Goal: Navigation & Orientation: Find specific page/section

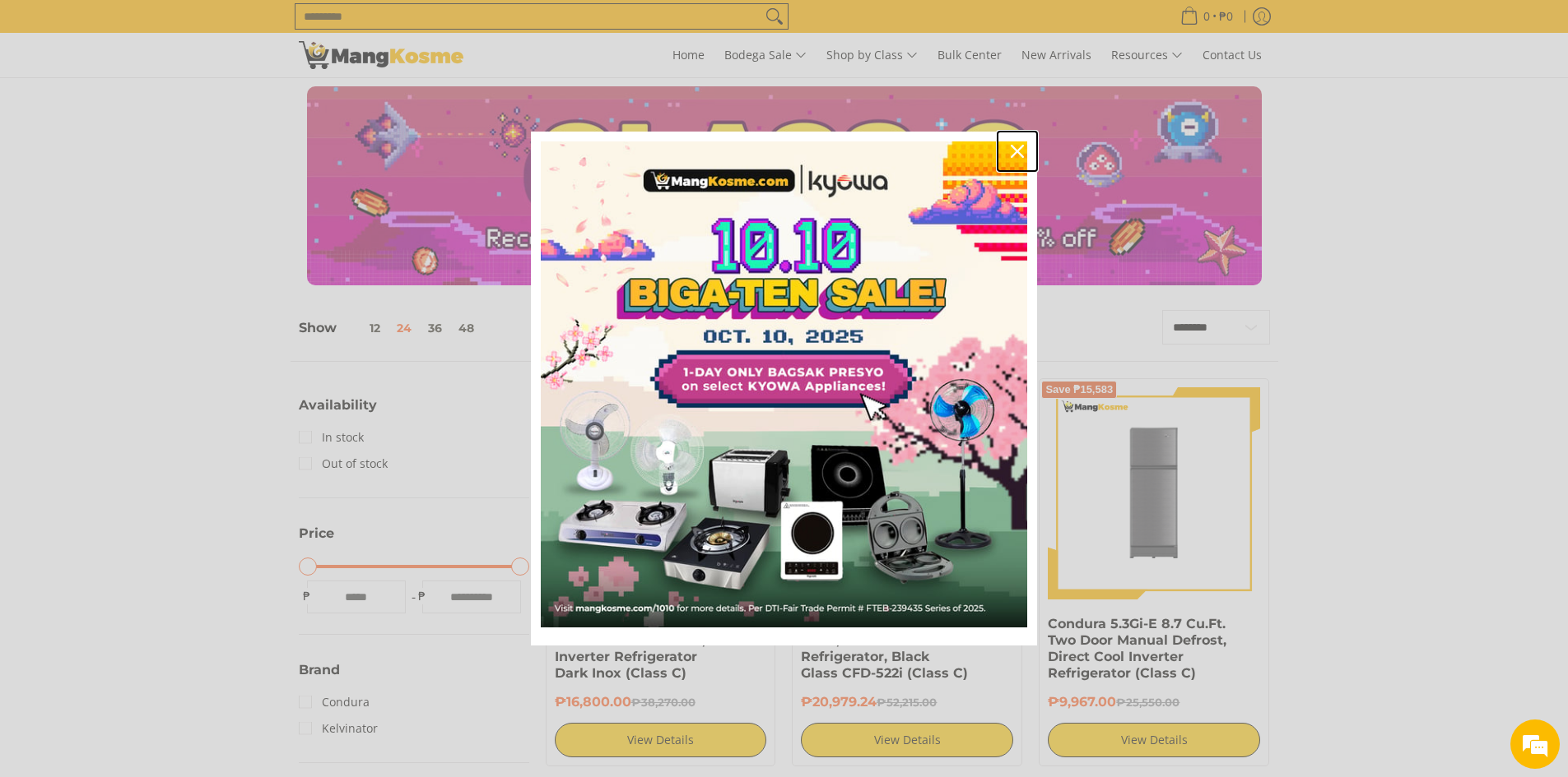
click at [1019, 149] on icon "close icon" at bounding box center [1017, 152] width 13 height 13
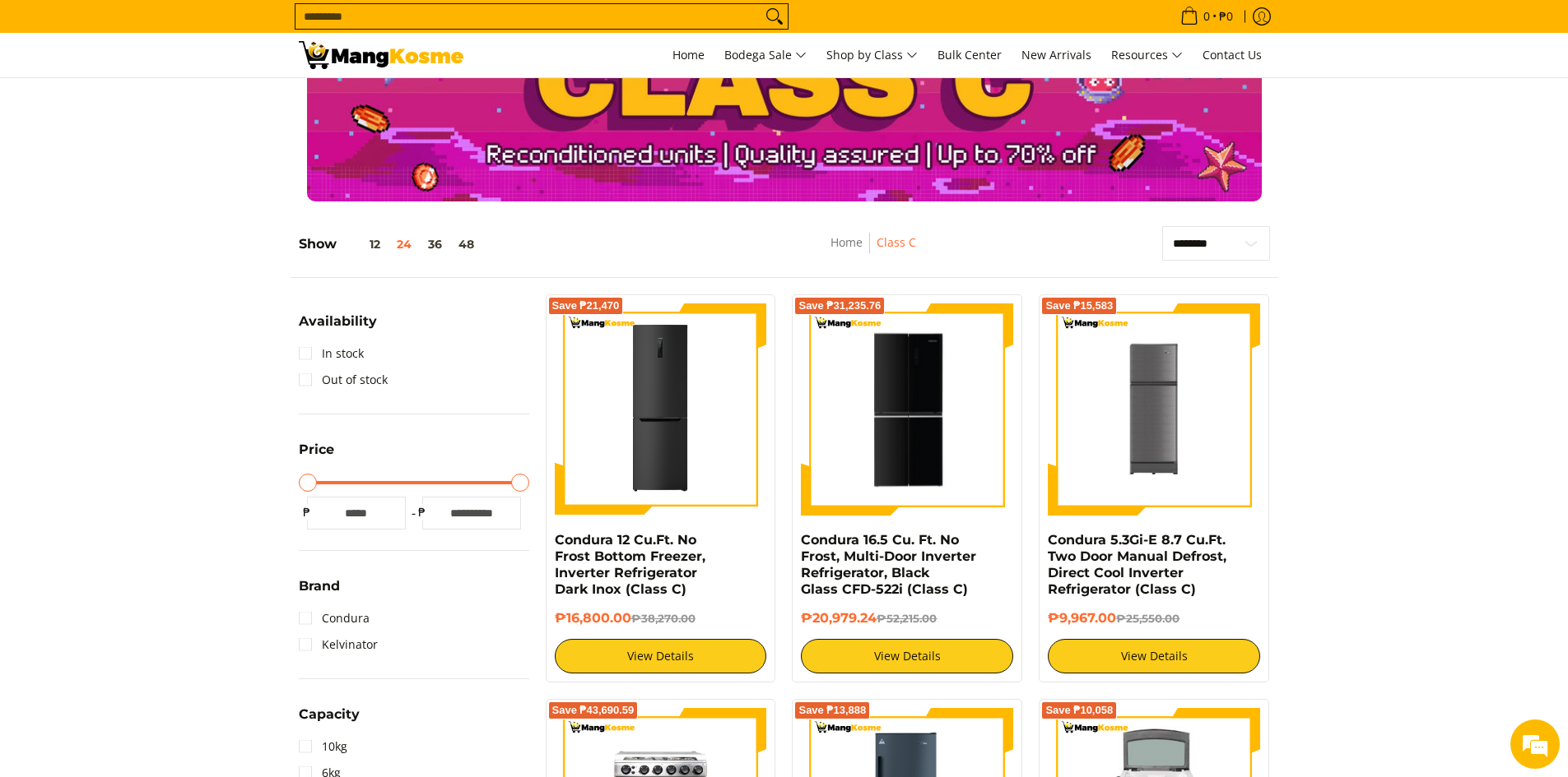
scroll to position [82, 0]
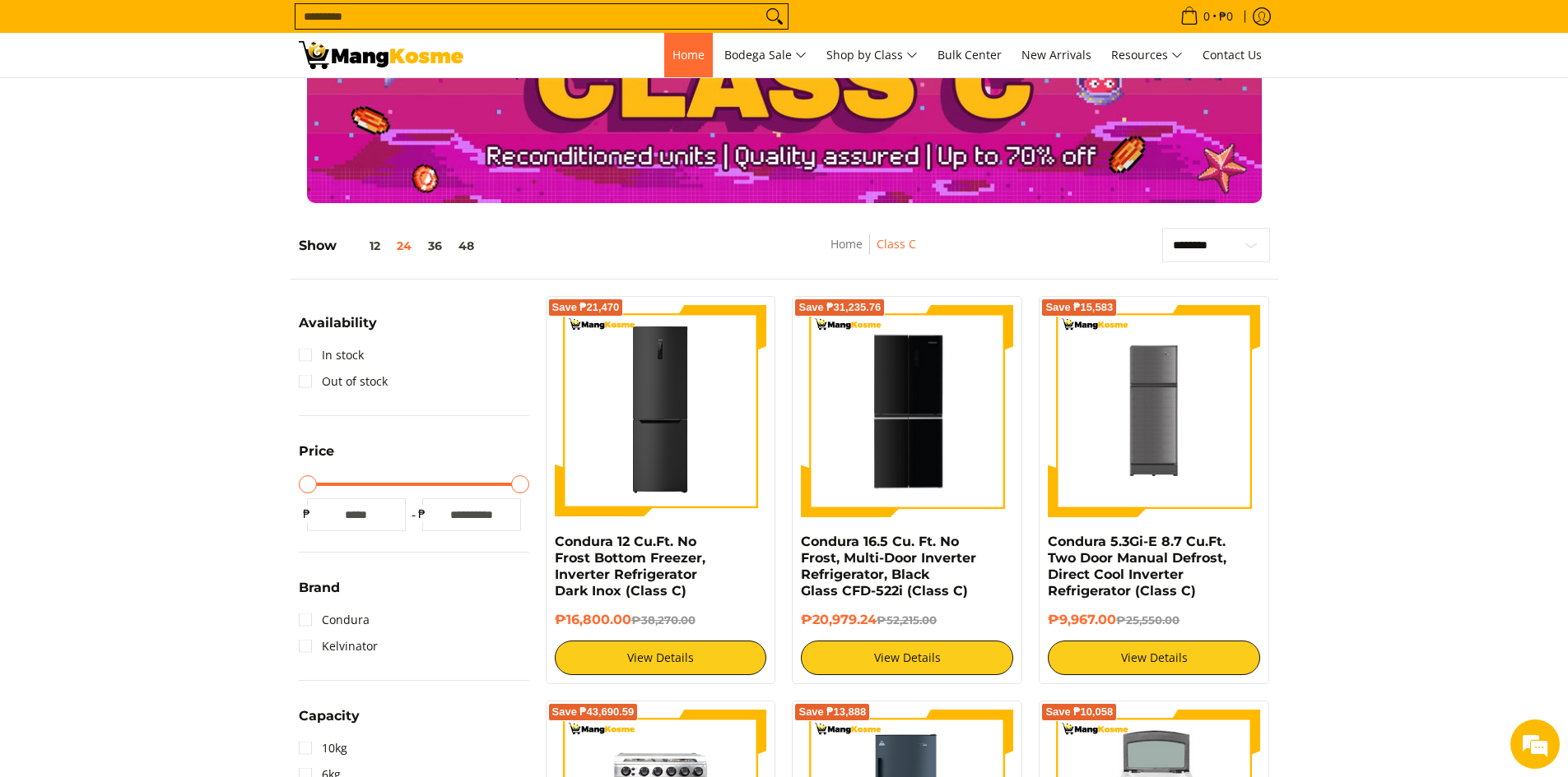
click at [682, 52] on span "Home" at bounding box center [688, 54] width 32 height 16
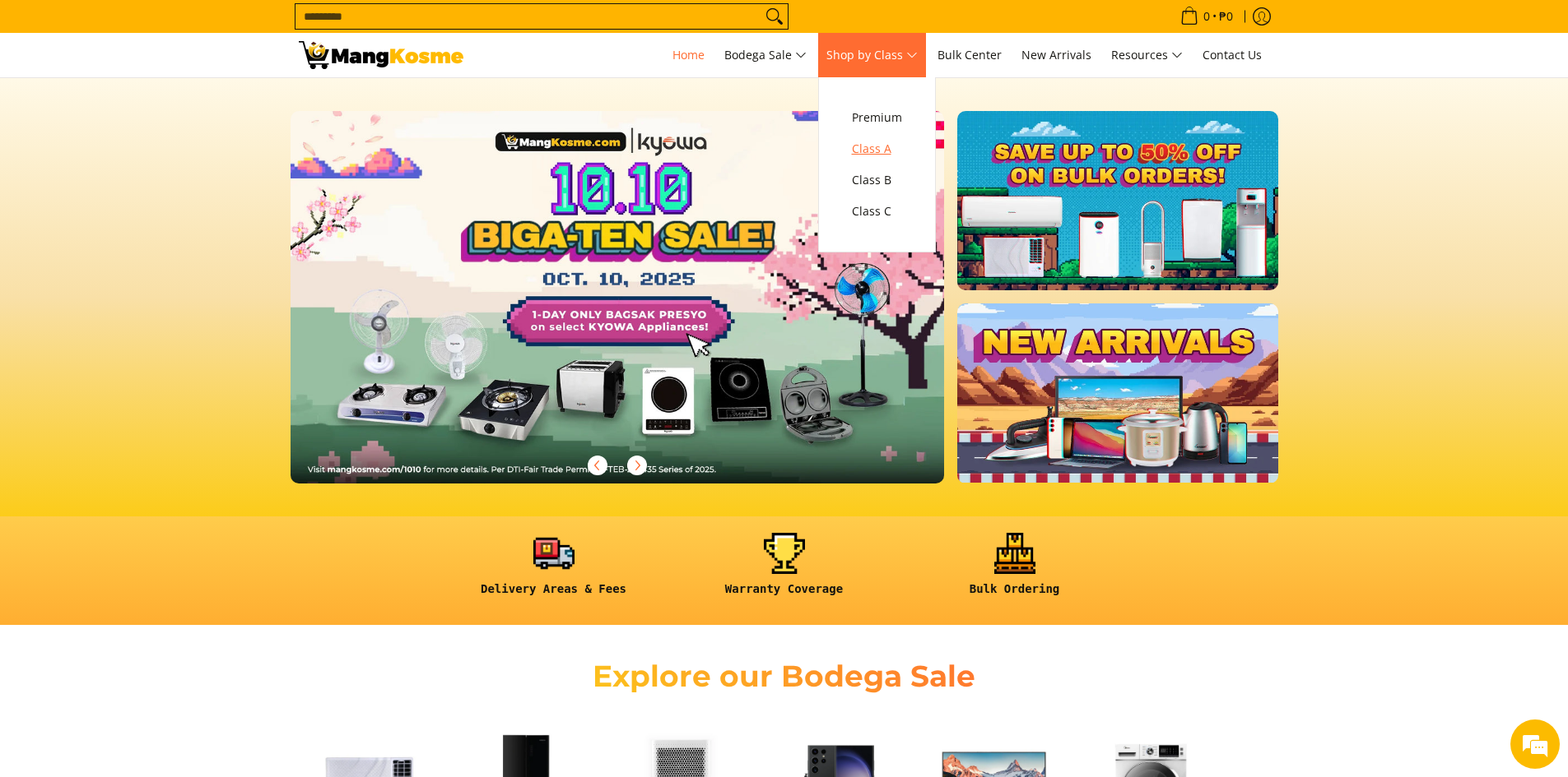
click at [872, 145] on span "Class A" at bounding box center [877, 149] width 50 height 20
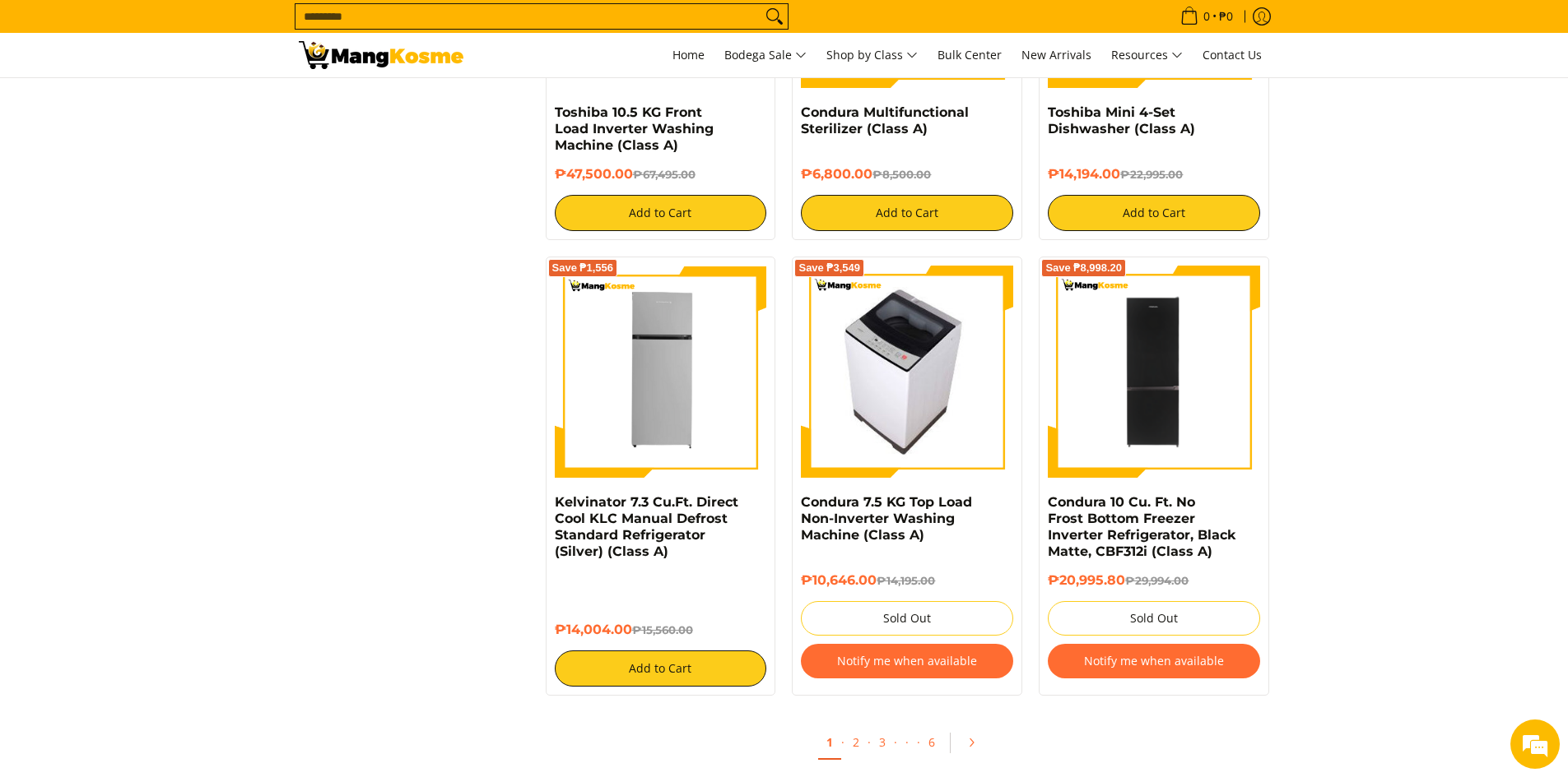
scroll to position [2879, 0]
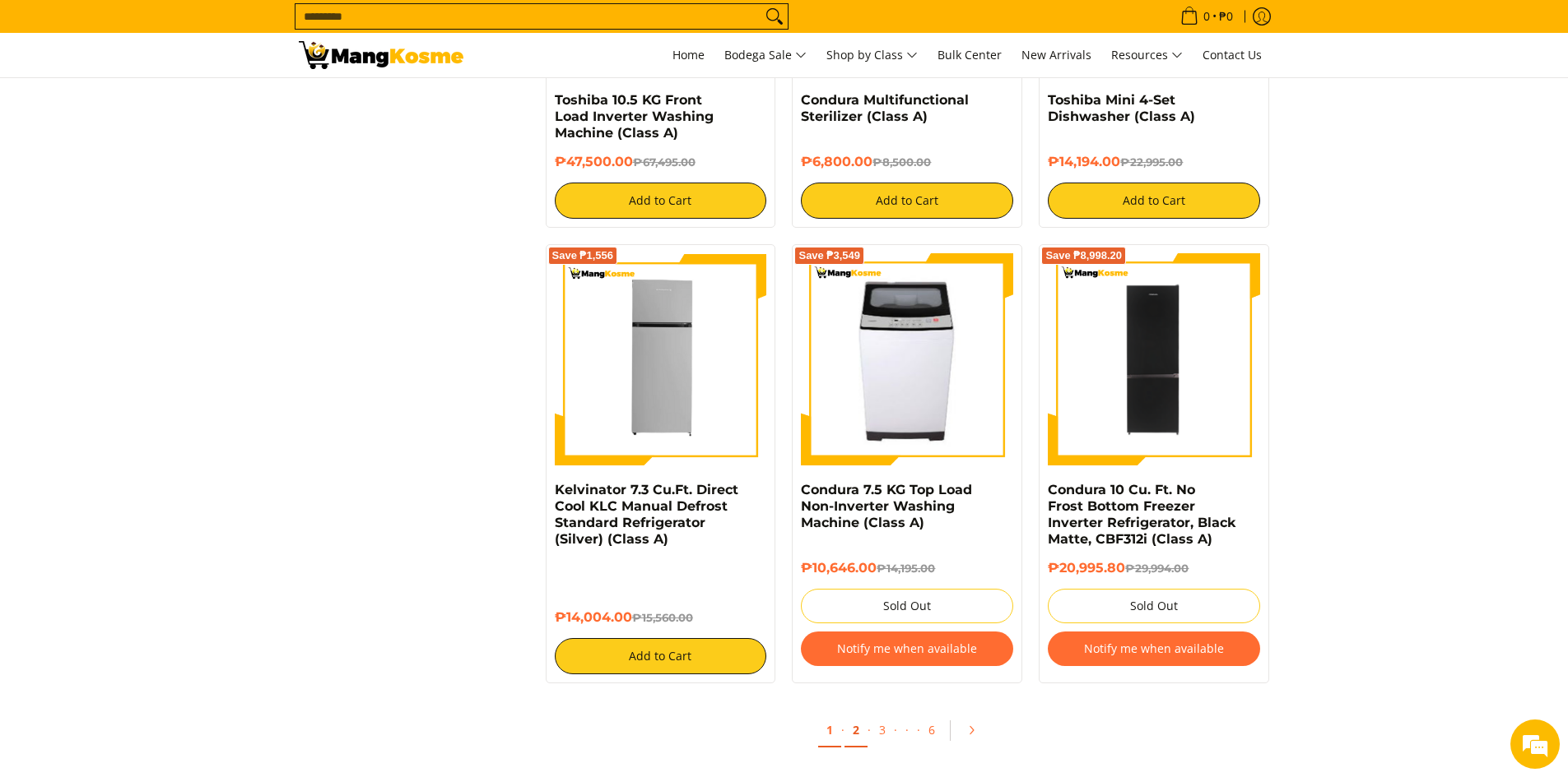
click at [860, 728] on link "2" at bounding box center [856, 730] width 23 height 33
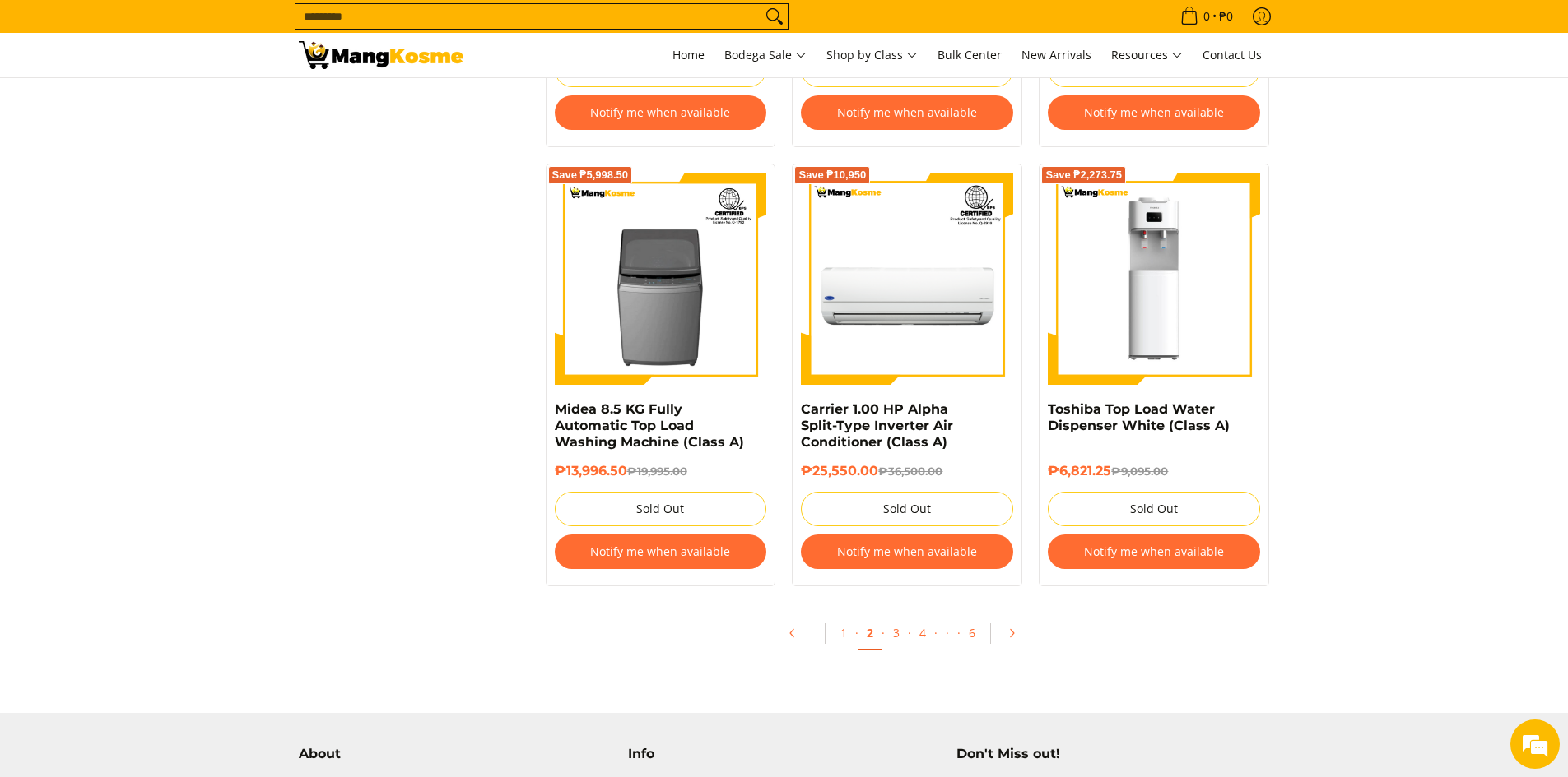
scroll to position [3619, 0]
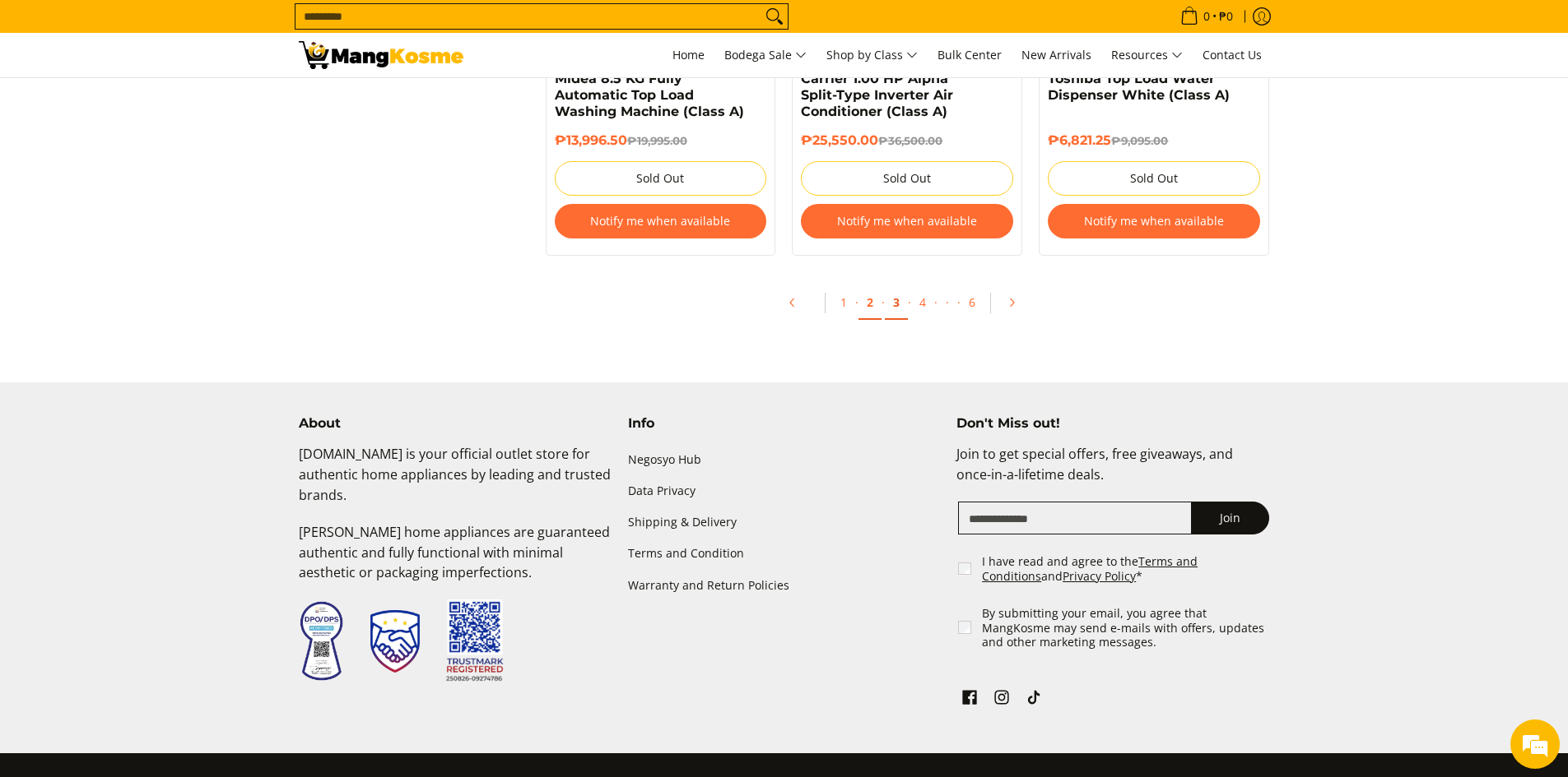
click at [896, 301] on link "3" at bounding box center [896, 303] width 23 height 33
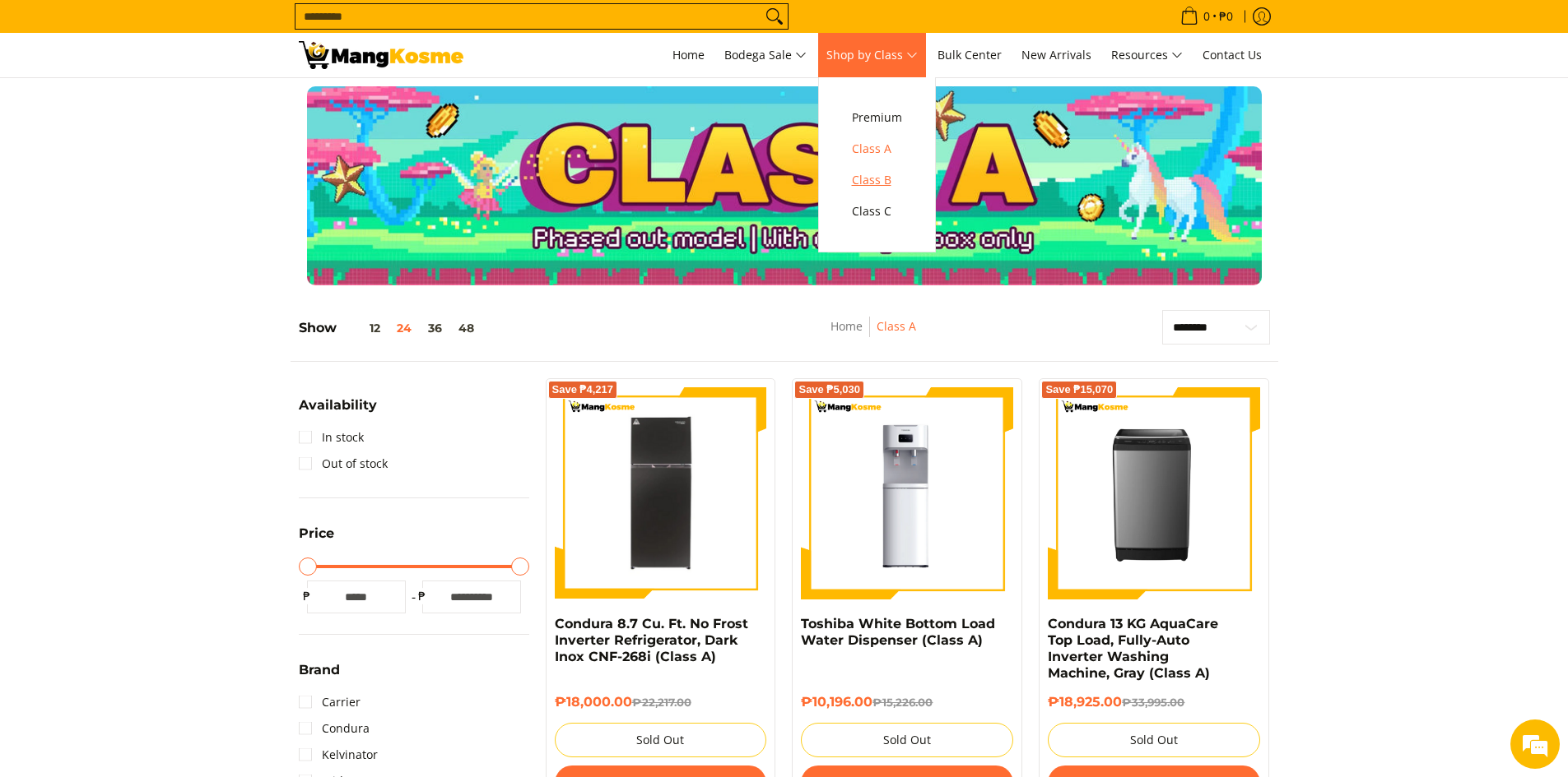
click at [893, 179] on span "Class B" at bounding box center [877, 181] width 50 height 20
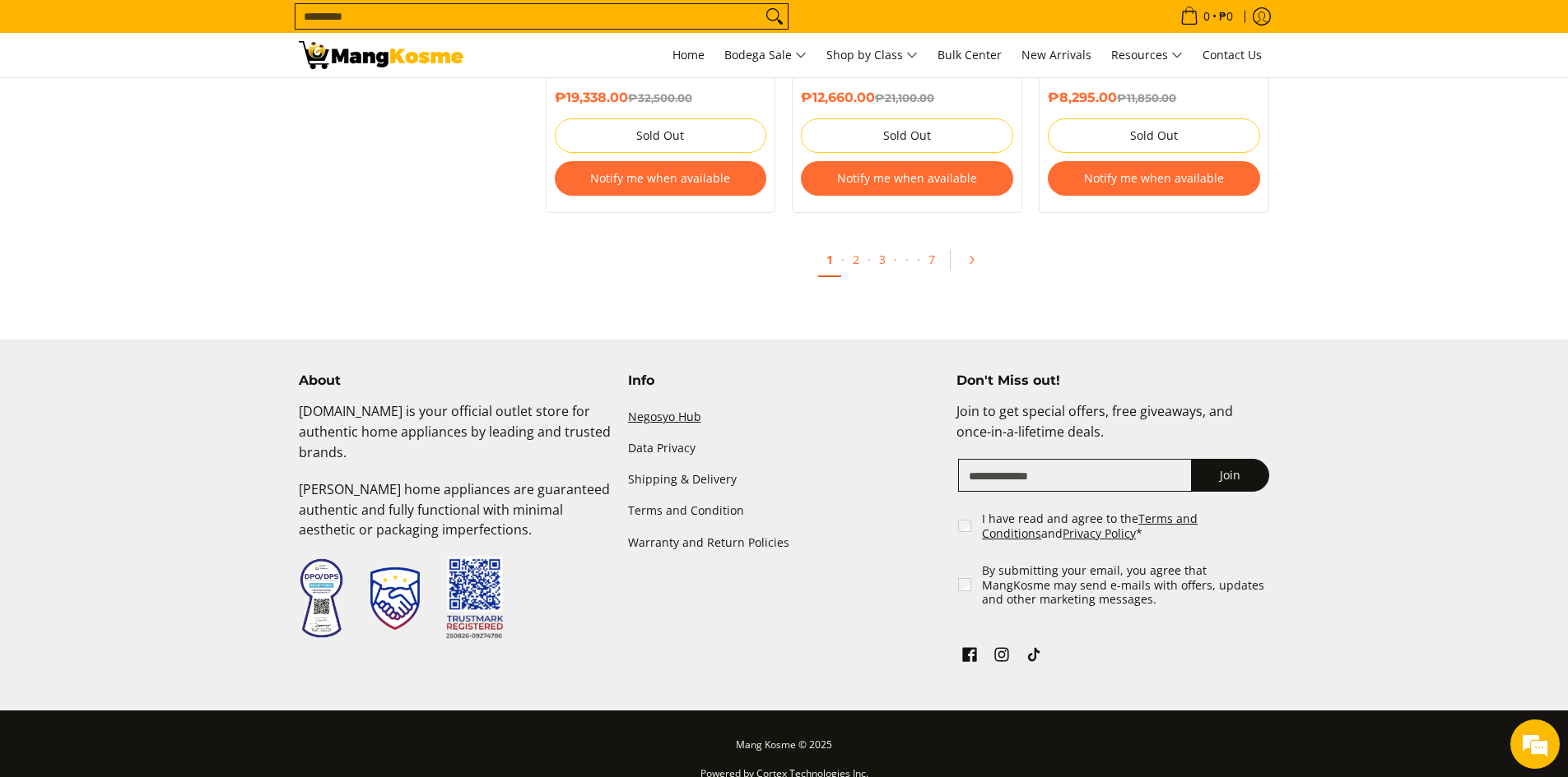
scroll to position [3455, 0]
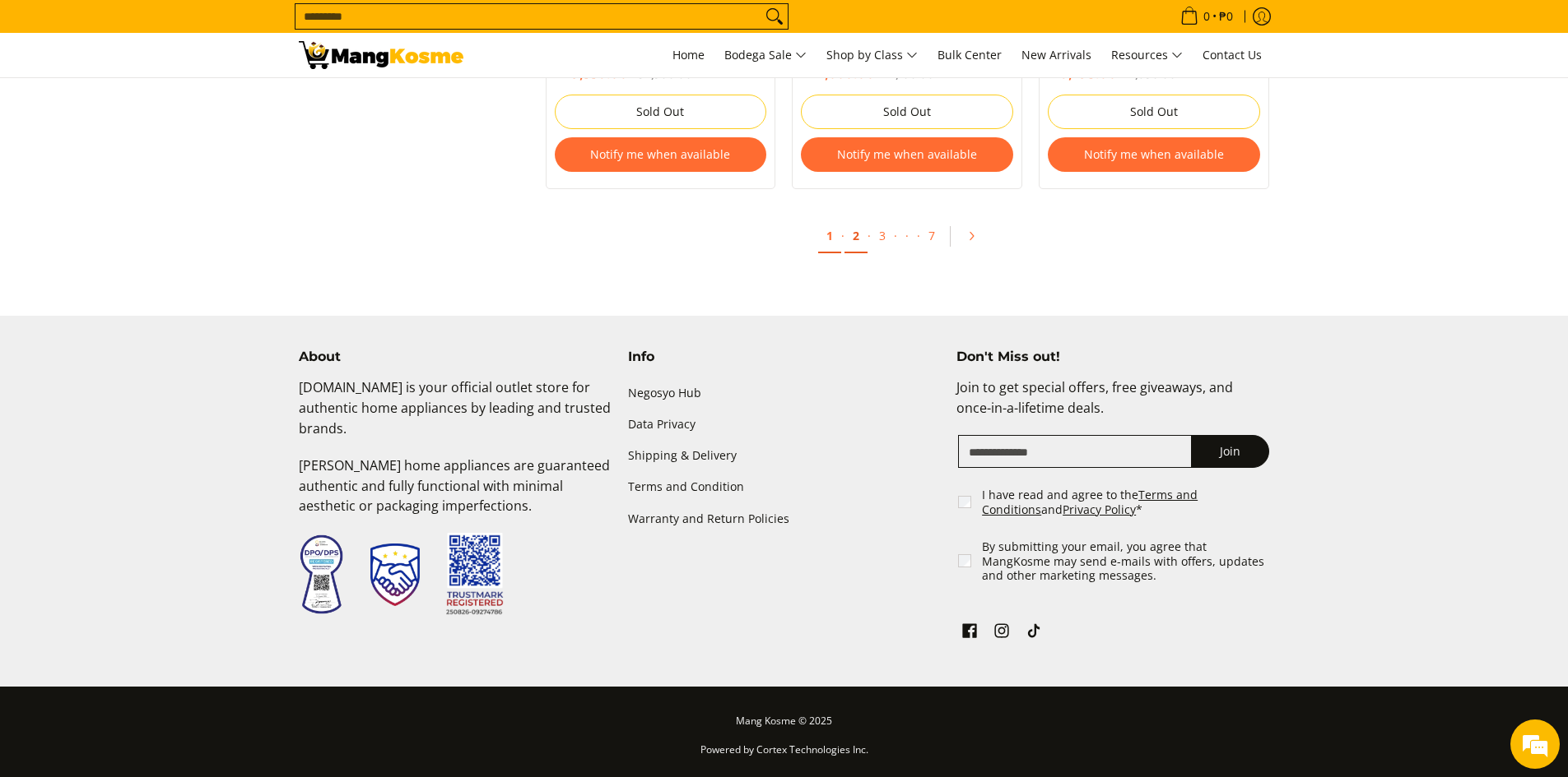
click at [861, 237] on link "2" at bounding box center [856, 236] width 23 height 33
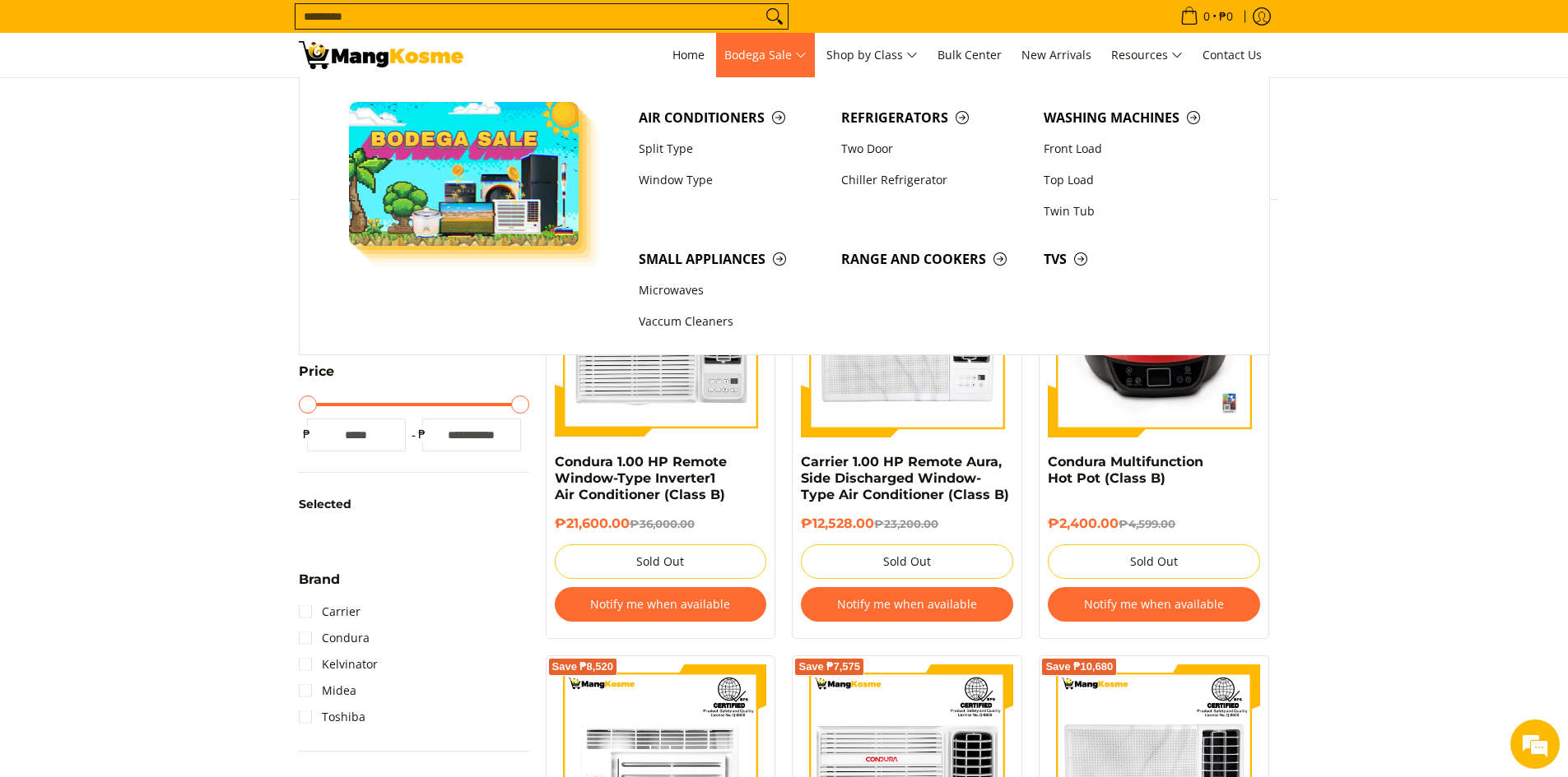
scroll to position [247, 0]
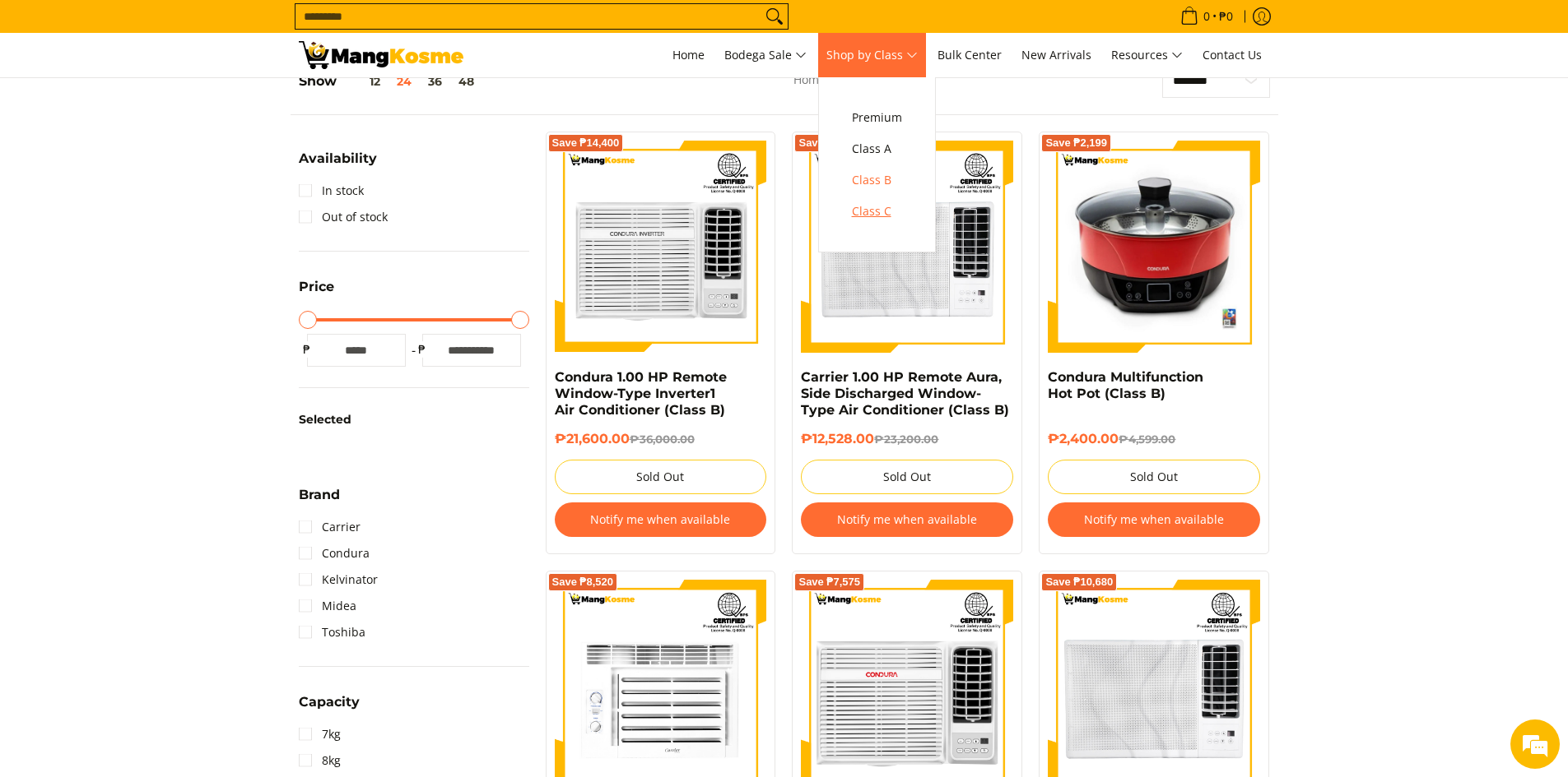
click at [874, 204] on span "Class C" at bounding box center [877, 212] width 50 height 20
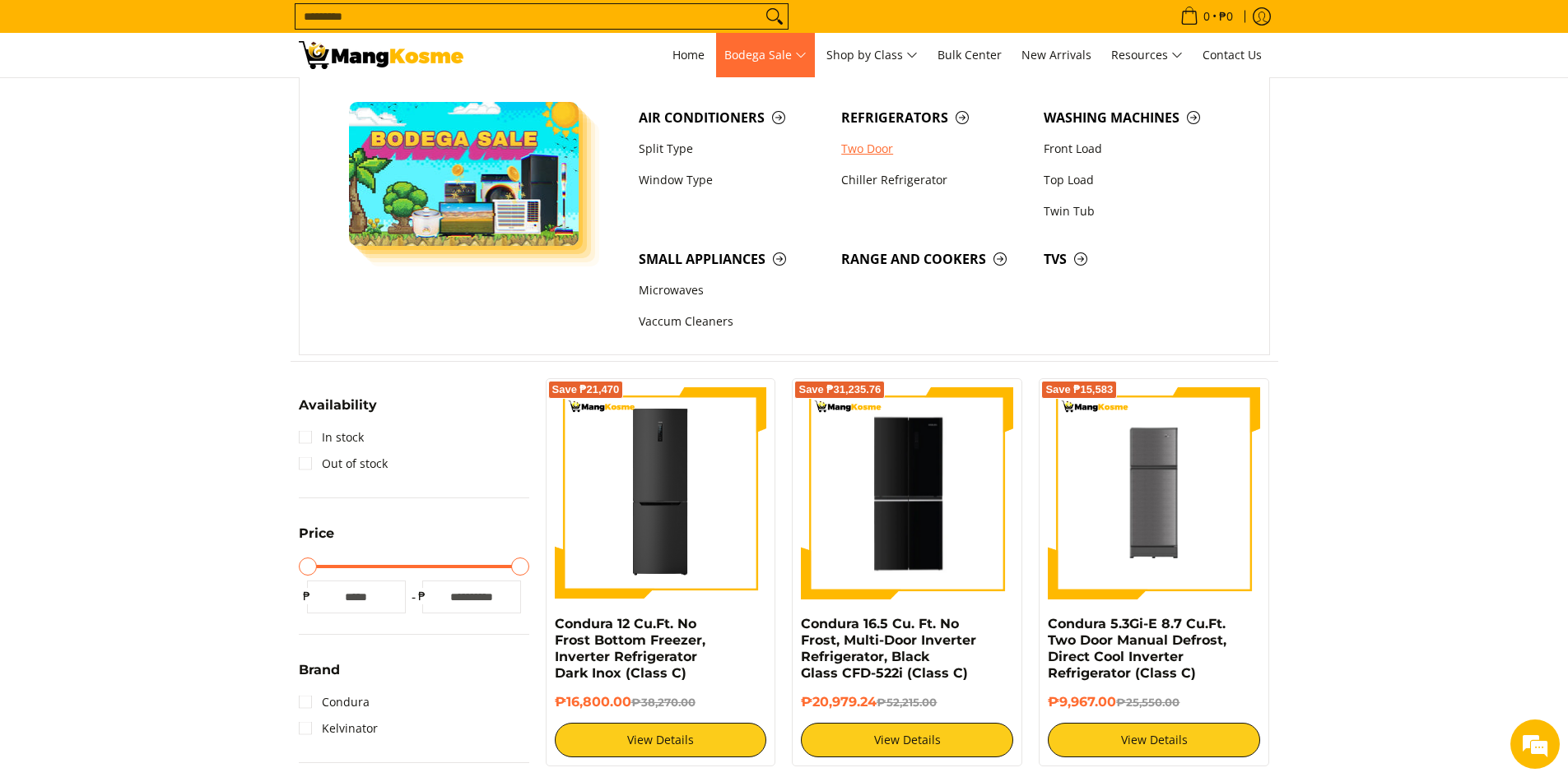
click at [867, 153] on link "Two Door" at bounding box center [933, 149] width 202 height 32
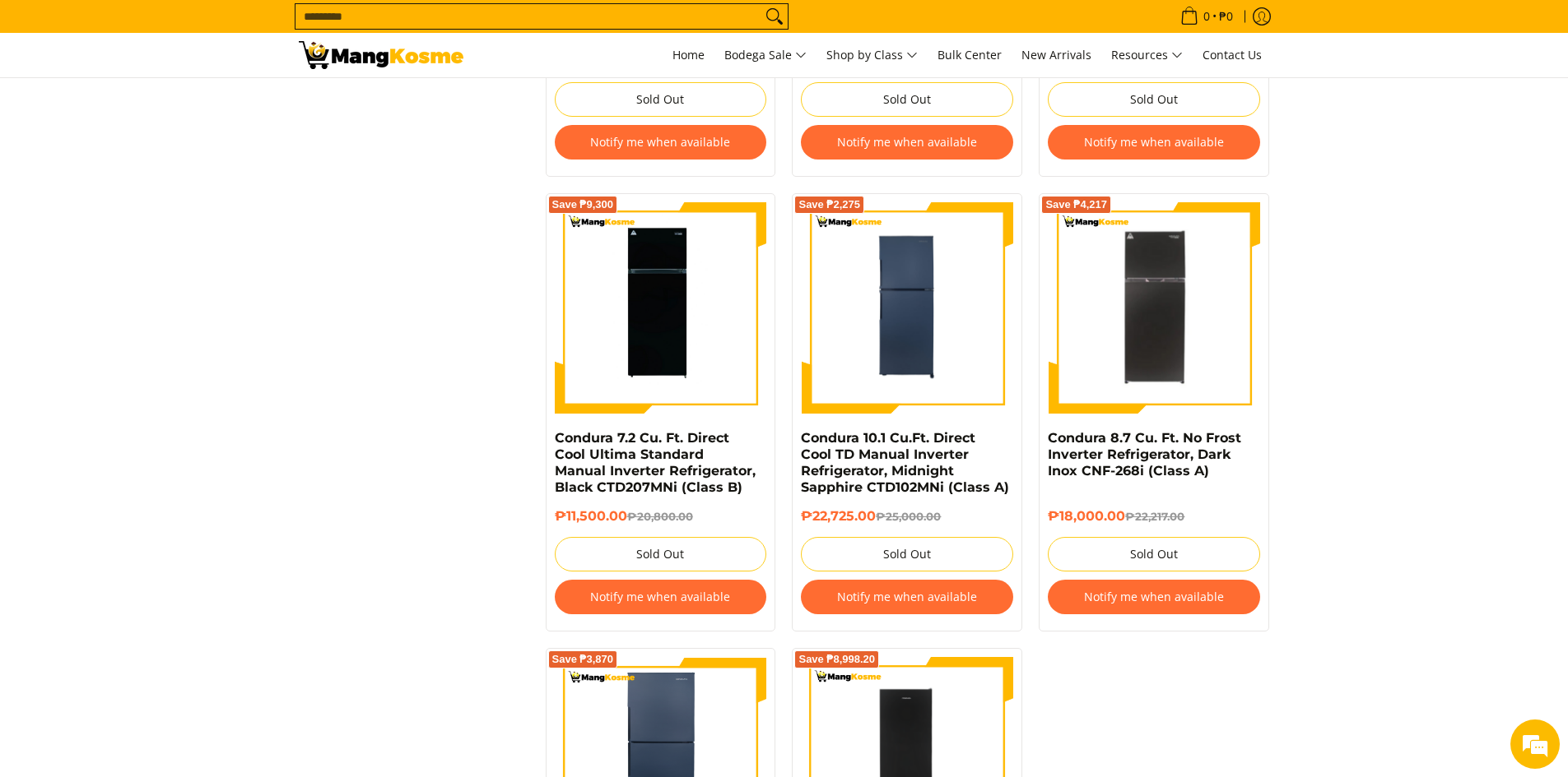
scroll to position [2385, 0]
